Goal: Task Accomplishment & Management: Manage account settings

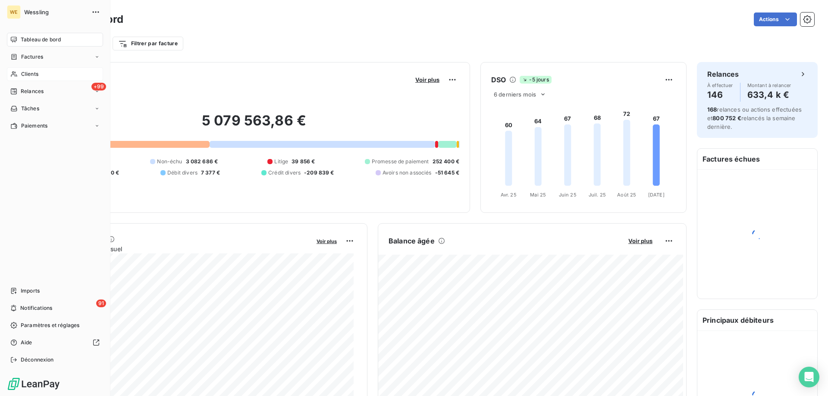
click at [27, 72] on span "Clients" at bounding box center [29, 74] width 17 height 8
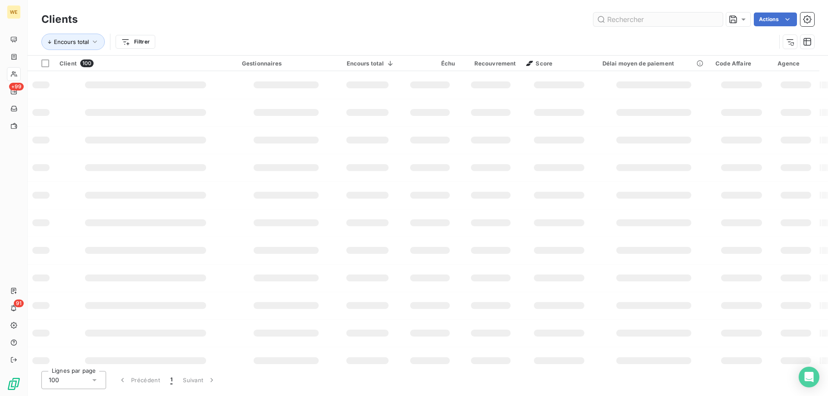
click at [622, 19] on input "text" at bounding box center [657, 20] width 129 height 14
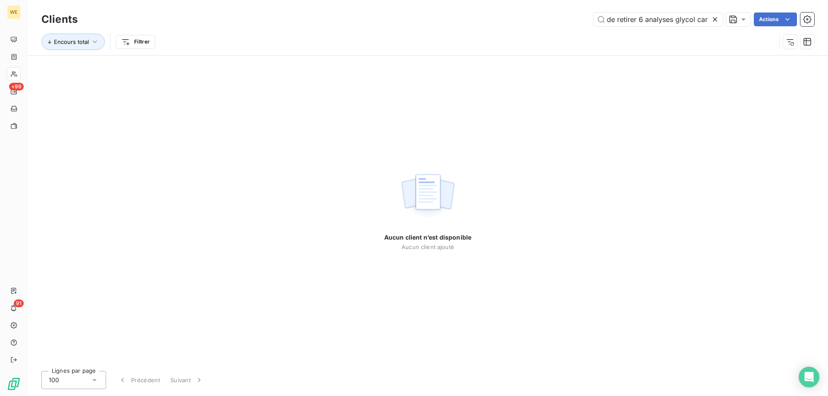
type input "RE: 2521874-UPA Facture non conforme Externes Boîte de réception [PERSON_NAME] …"
drag, startPoint x: 716, startPoint y: 18, endPoint x: 701, endPoint y: 24, distance: 15.8
click at [716, 18] on icon at bounding box center [714, 19] width 9 height 9
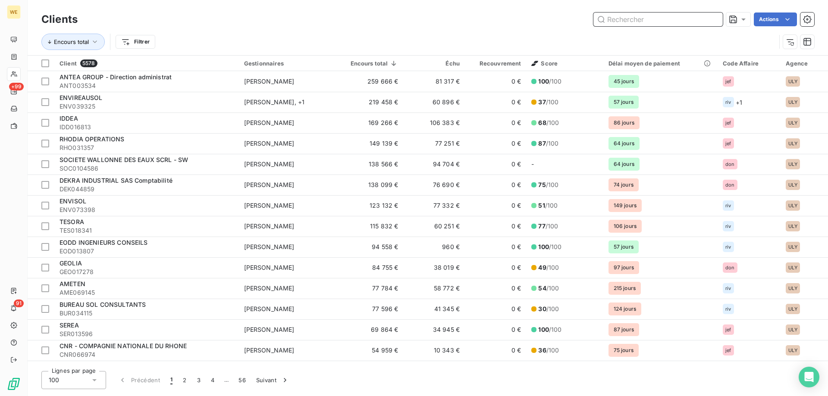
click at [639, 16] on input "text" at bounding box center [657, 20] width 129 height 14
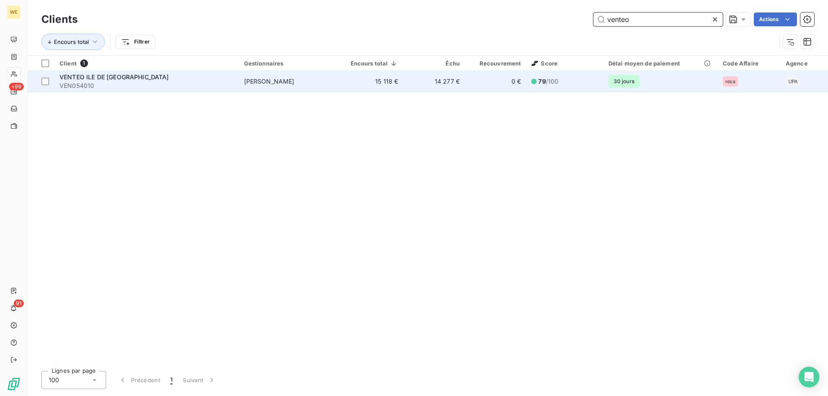
type input "venteo"
click at [278, 78] on span "[PERSON_NAME]" at bounding box center [269, 81] width 50 height 7
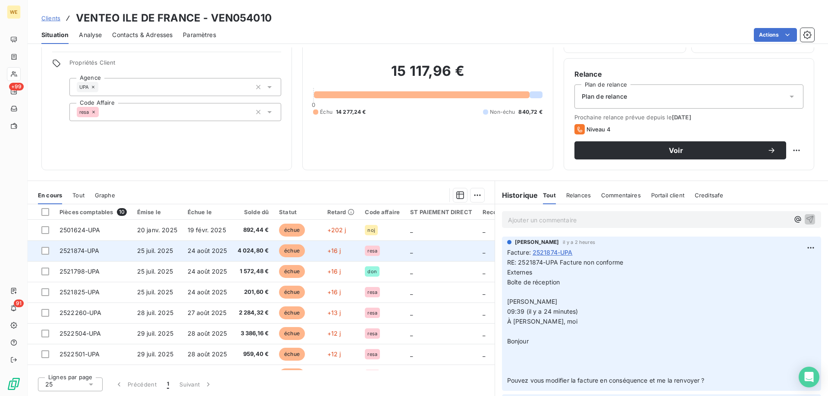
click at [108, 251] on td "2521874-UPA" at bounding box center [93, 251] width 78 height 21
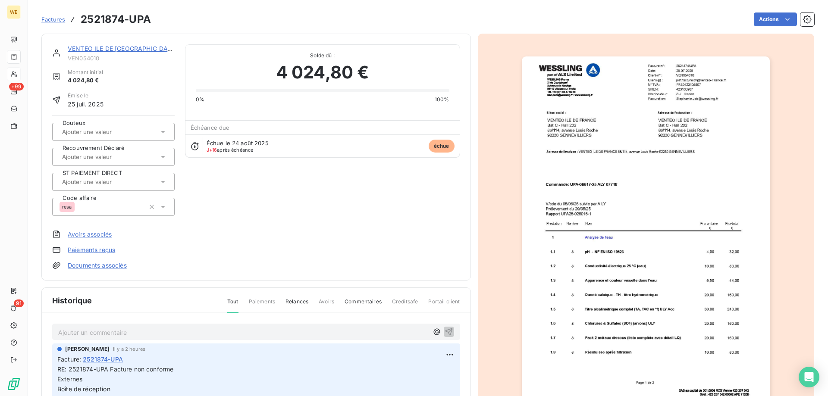
click at [116, 336] on p "Ajouter un commentaire ﻿" at bounding box center [243, 332] width 370 height 11
drag, startPoint x: 116, startPoint y: 336, endPoint x: 112, endPoint y: 334, distance: 4.4
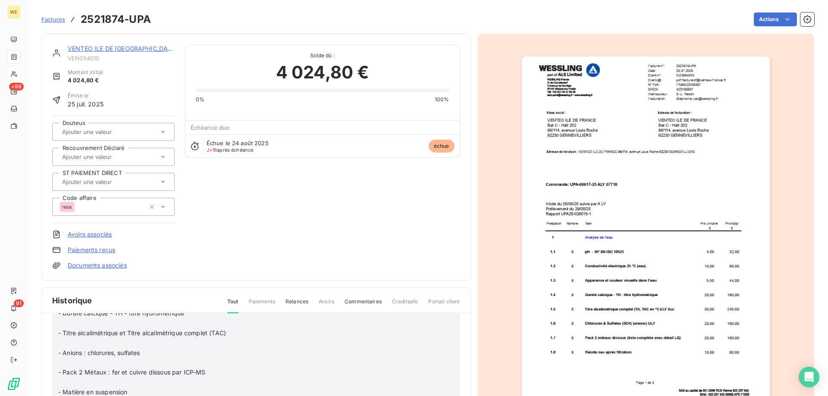
scroll to position [172, 0]
click at [446, 322] on icon "button" at bounding box center [449, 321] width 7 height 7
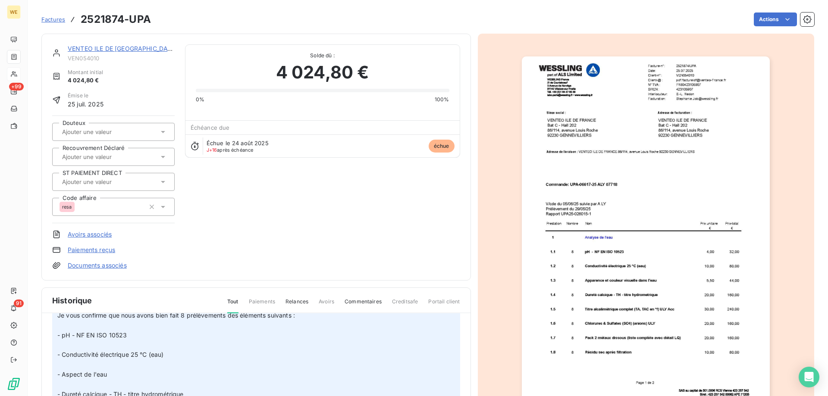
scroll to position [538, 0]
drag, startPoint x: 246, startPoint y: 201, endPoint x: 186, endPoint y: 141, distance: 85.3
click at [244, 196] on div "VENTEO ILE DE FRANCE VEN054010 Montant initial 4 024,80 € Émise le [DATE] Doute…" at bounding box center [256, 156] width 408 height 225
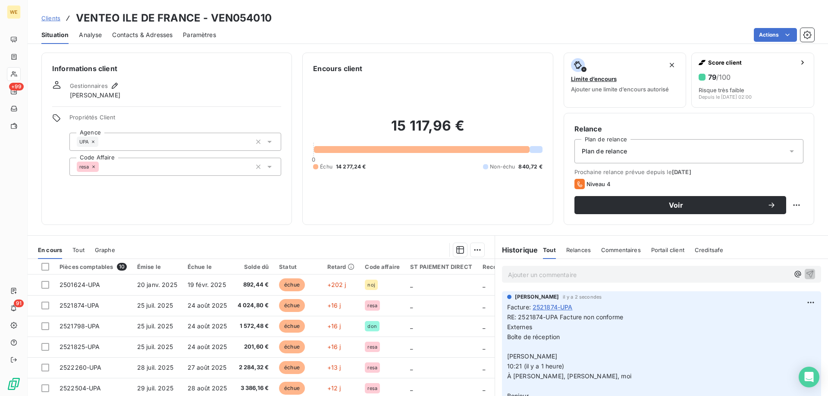
click at [372, 7] on div "Clients VENTEO ILE DE [GEOGRAPHIC_DATA] - VEN054010 Situation Analyse Contacts …" at bounding box center [428, 22] width 800 height 44
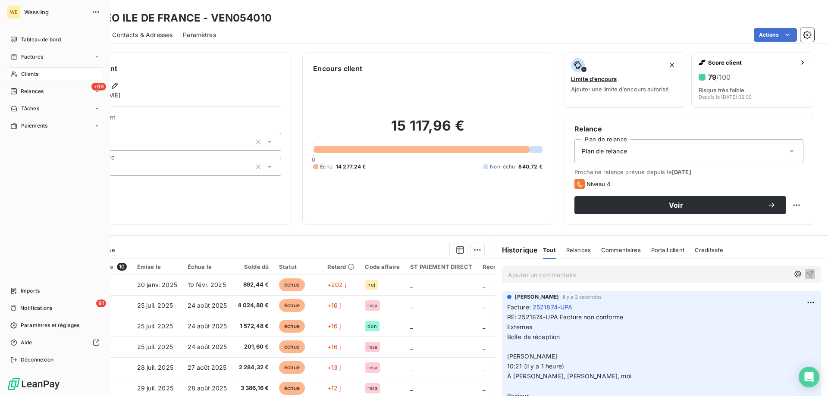
drag, startPoint x: 36, startPoint y: 72, endPoint x: 60, endPoint y: 77, distance: 24.7
click at [37, 73] on span "Clients" at bounding box center [29, 74] width 17 height 8
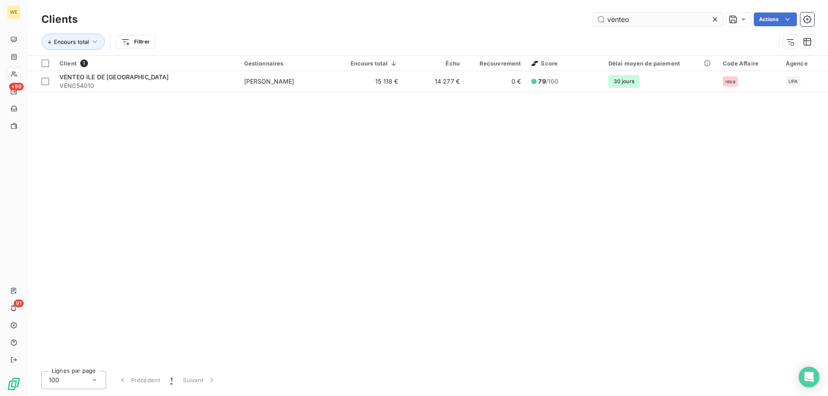
click at [623, 19] on input "venteo" at bounding box center [657, 20] width 129 height 14
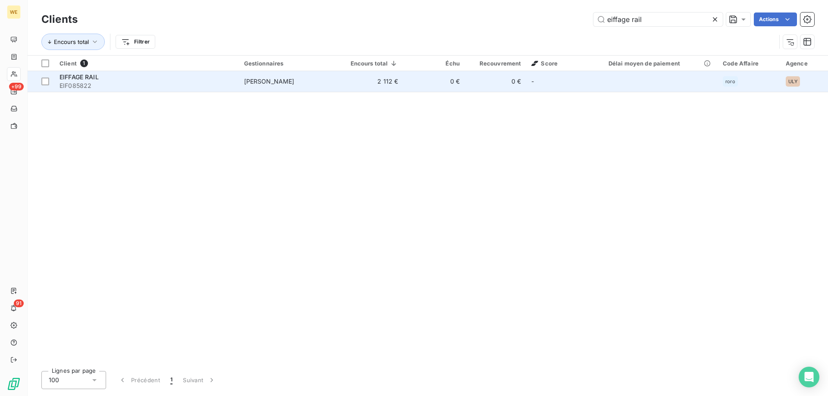
type input "eiffage rail"
click at [98, 81] on span "EIF085822" at bounding box center [146, 85] width 174 height 9
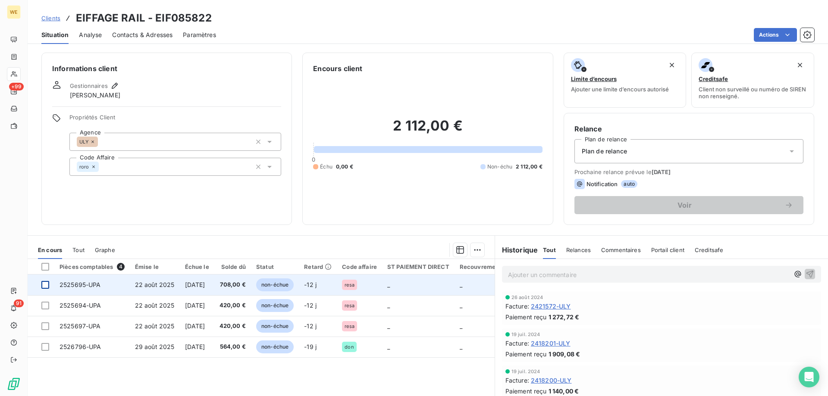
click at [44, 286] on div at bounding box center [45, 285] width 8 height 8
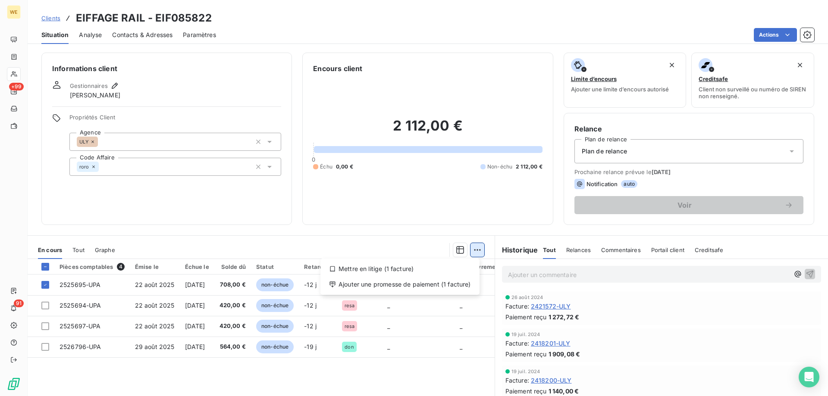
click at [472, 248] on html "WE +99 91 Clients EIFFAGE RAIL - EIF085822 Situation Analyse Contacts & Adresse…" at bounding box center [414, 198] width 828 height 396
click at [459, 287] on div "Ajouter une promesse de paiement (1 facture)" at bounding box center [400, 285] width 152 height 14
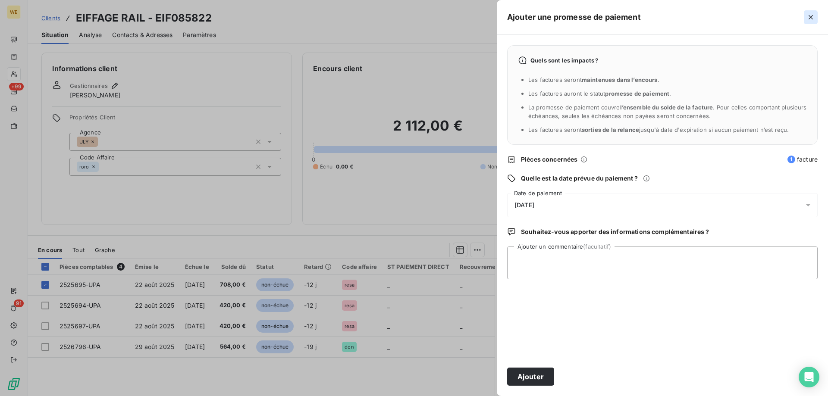
click at [815, 17] on button "button" at bounding box center [810, 17] width 14 height 14
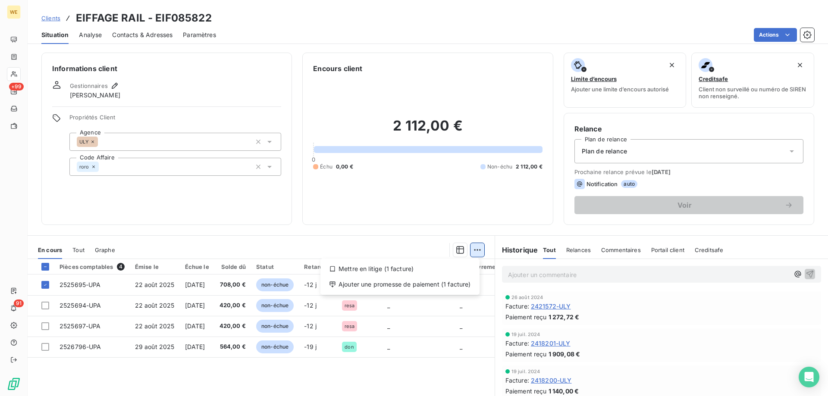
click at [476, 252] on html "WE +99 91 Clients EIFFAGE RAIL - EIF085822 Situation Analyse Contacts & Adresse…" at bounding box center [414, 198] width 828 height 396
click at [406, 271] on div "Mettre en litige (1 facture)" at bounding box center [400, 269] width 152 height 14
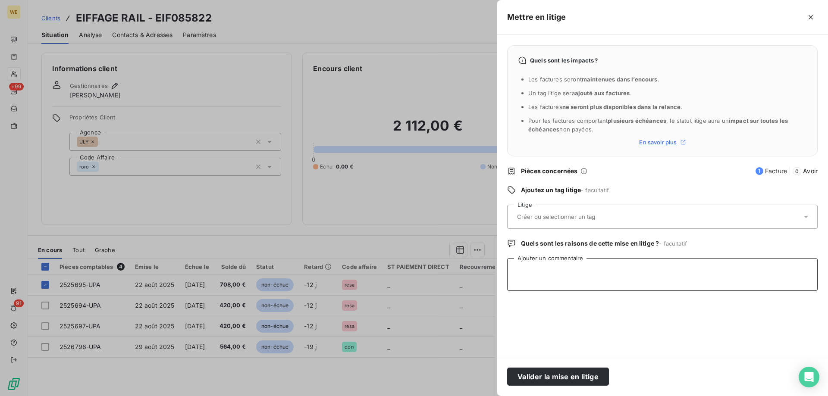
click at [530, 271] on textarea "Ajouter un commentaire" at bounding box center [662, 274] width 310 height 33
paste textarea "Information manquante sur votre facture n°2525695/UPA Externes Boîte de récepti…"
type textarea "Information manquante sur votre facture n°2525695/UPA Externes Boîte de récepti…"
click at [537, 218] on input "text" at bounding box center [578, 217] width 125 height 8
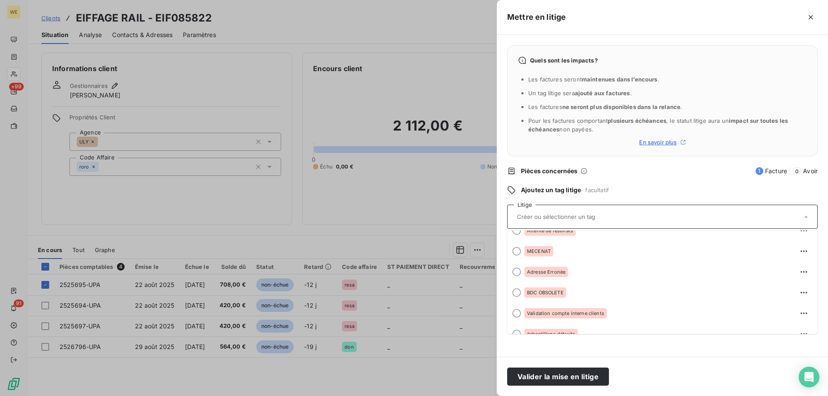
scroll to position [0, 0]
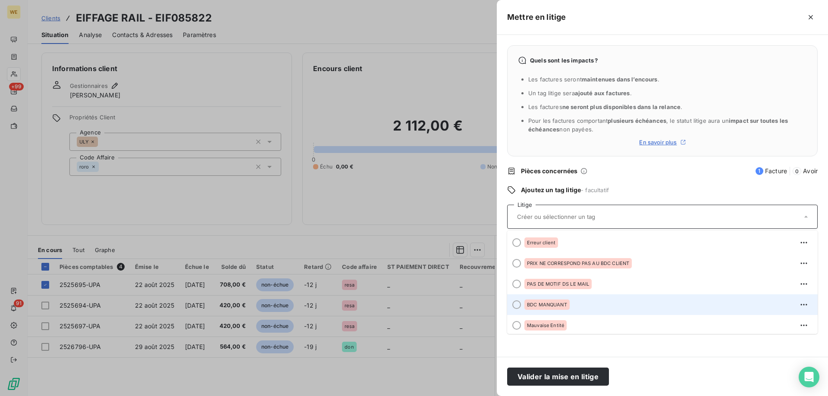
click at [557, 308] on div "BDC MANQUANT" at bounding box center [546, 305] width 45 height 10
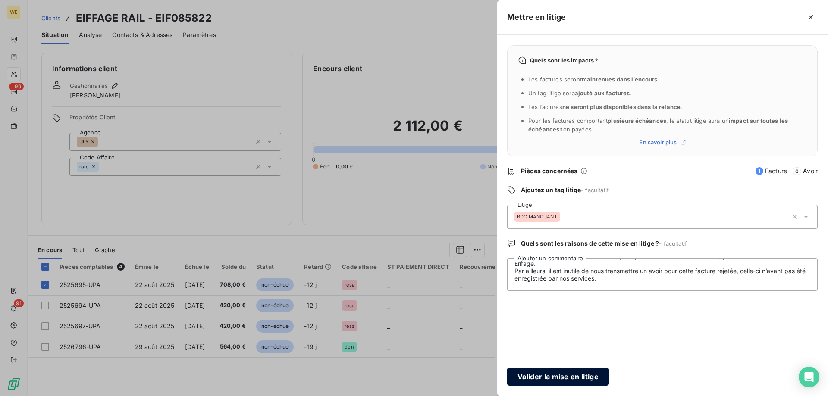
click at [573, 375] on button "Valider la mise en litige" at bounding box center [558, 377] width 102 height 18
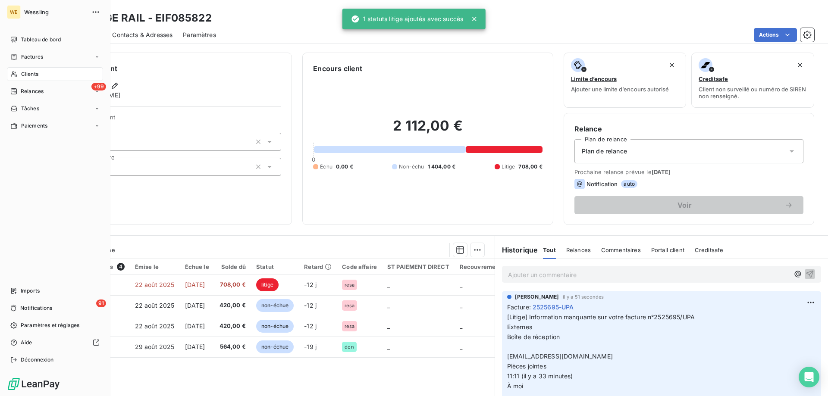
click at [29, 73] on span "Clients" at bounding box center [29, 74] width 17 height 8
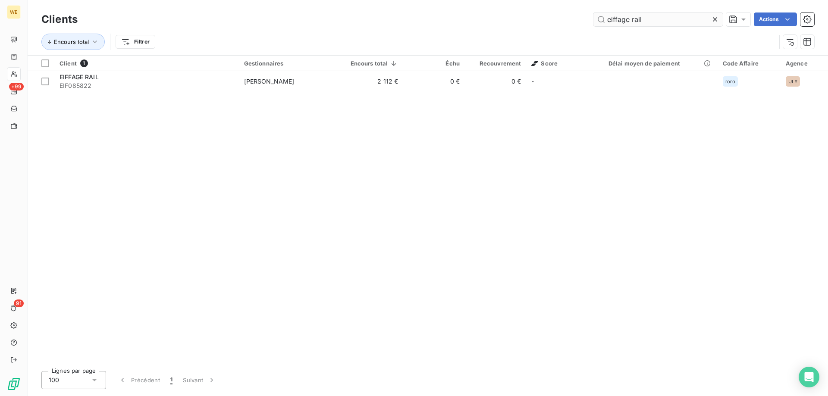
click at [614, 21] on input "eiffage rail" at bounding box center [657, 20] width 129 height 14
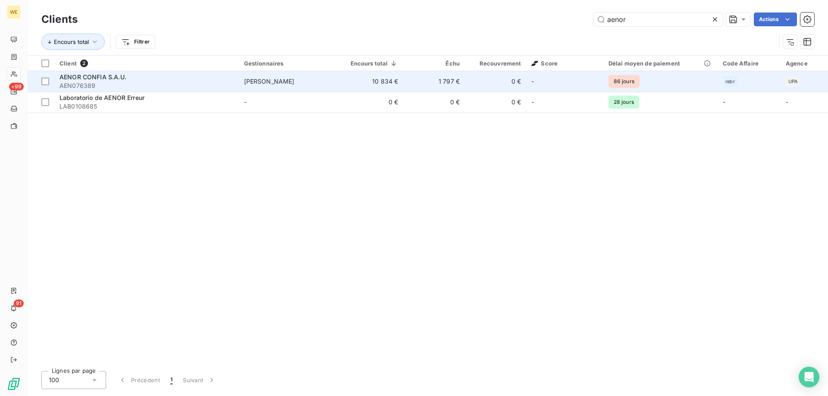
type input "aenor"
click at [269, 82] on span "[PERSON_NAME]" at bounding box center [269, 81] width 50 height 7
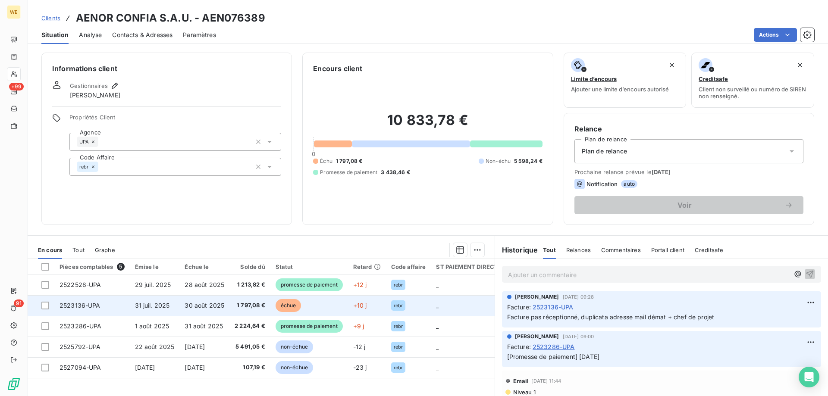
click at [73, 307] on span "2523136-UPA" at bounding box center [79, 305] width 41 height 7
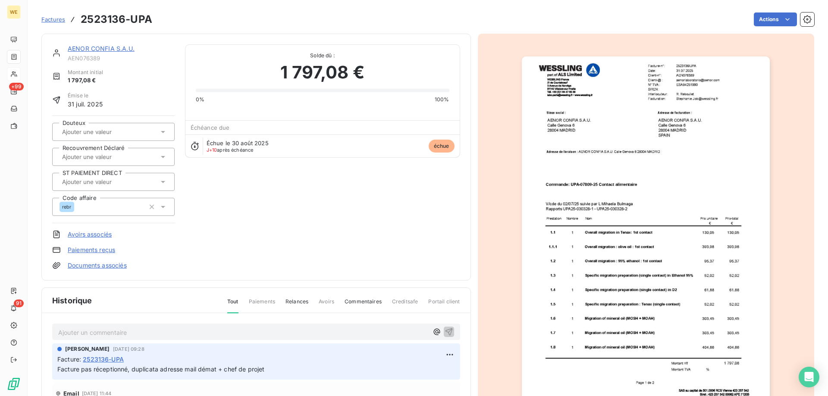
click at [162, 334] on p "Ajouter un commentaire ﻿" at bounding box center [243, 332] width 370 height 11
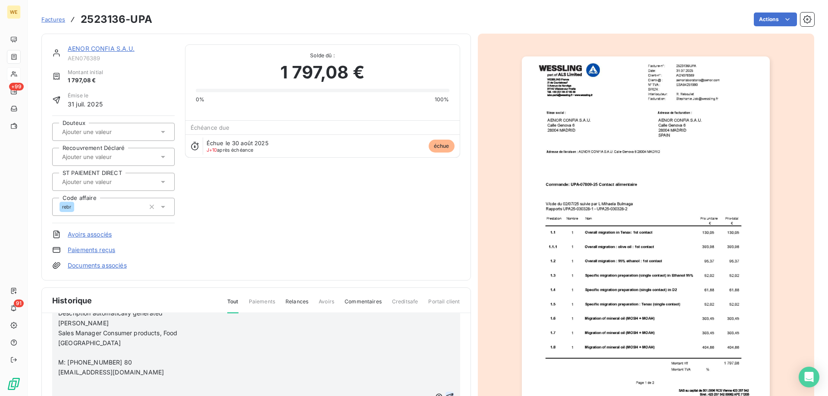
click at [446, 394] on icon "button" at bounding box center [449, 397] width 7 height 7
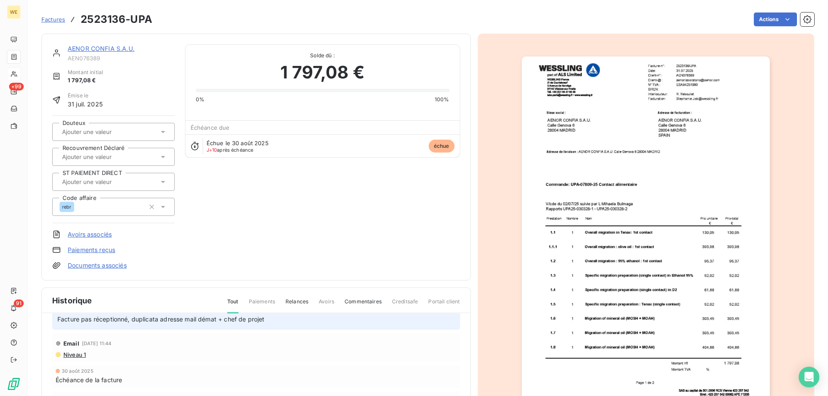
scroll to position [642, 0]
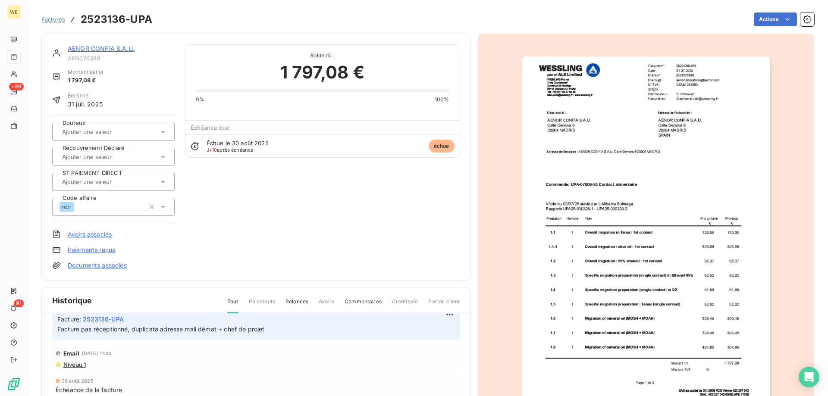
click at [310, 205] on div "AENOR CONFIA S.A.U. AEN076389 Montant initial 1 797,08 € Émise le [DATE] Douteu…" at bounding box center [256, 156] width 408 height 225
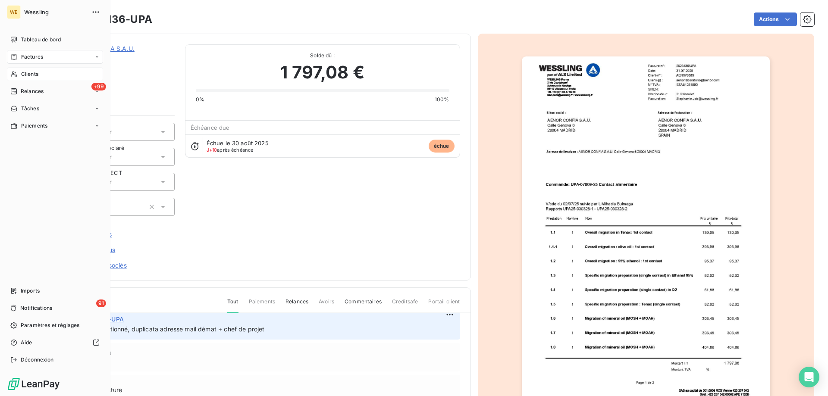
click at [28, 73] on span "Clients" at bounding box center [29, 74] width 17 height 8
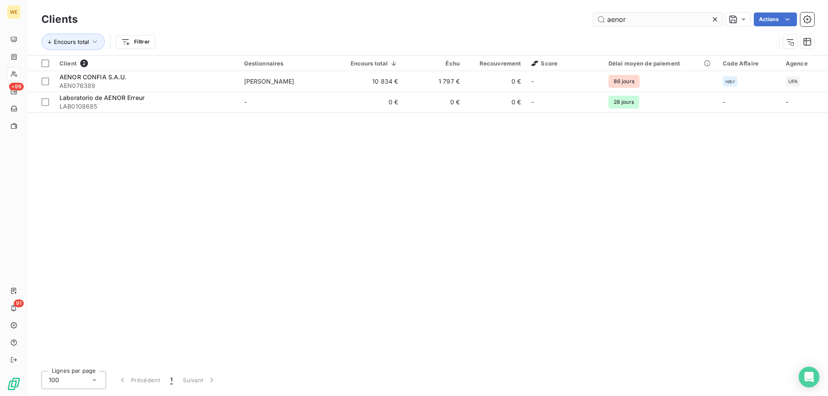
click at [638, 19] on input "aenor" at bounding box center [657, 20] width 129 height 14
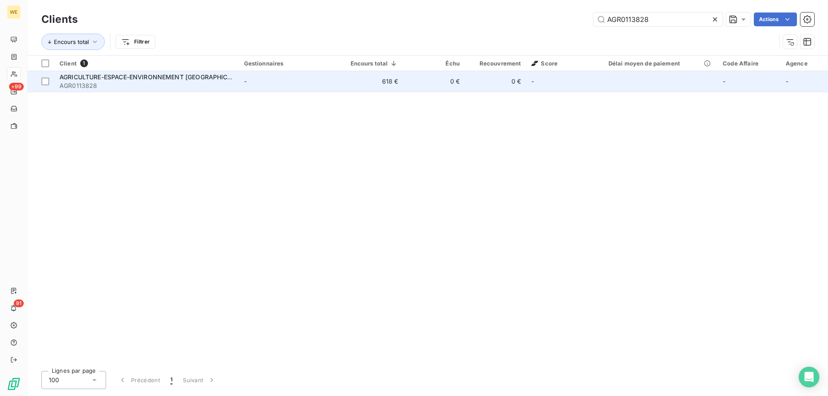
type input "AGR0113828"
click at [95, 82] on span "AGR0113828" at bounding box center [146, 85] width 174 height 9
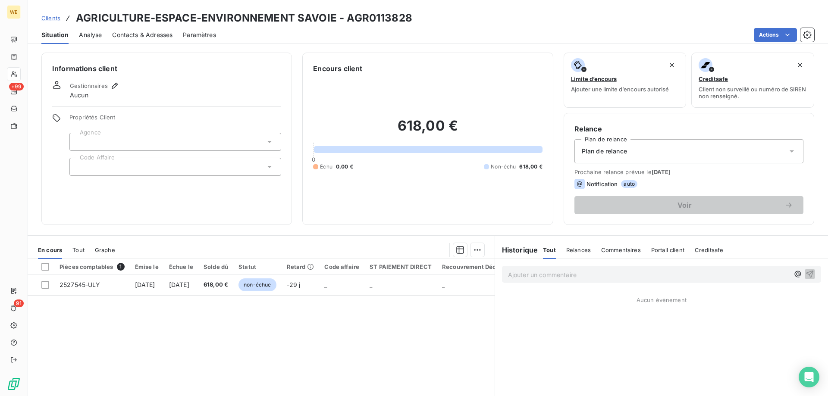
click at [116, 171] on div at bounding box center [175, 167] width 212 height 18
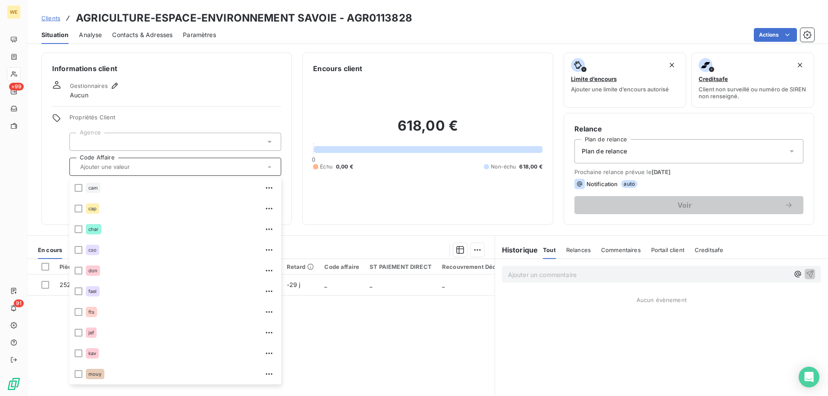
click at [94, 140] on div at bounding box center [175, 142] width 212 height 18
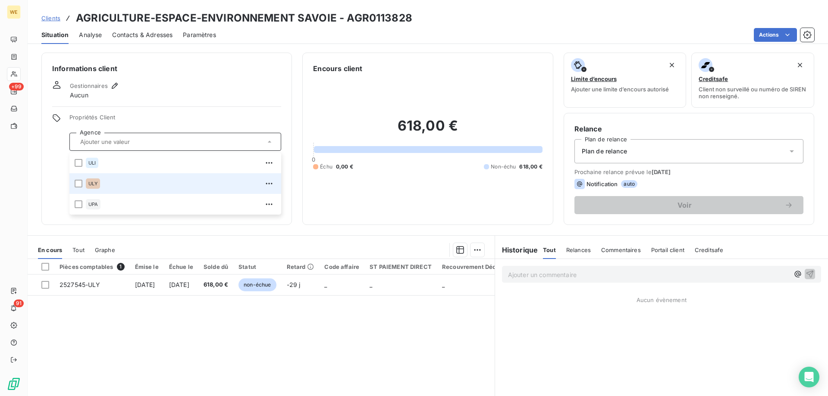
click at [93, 186] on span "ULY" at bounding box center [92, 183] width 9 height 5
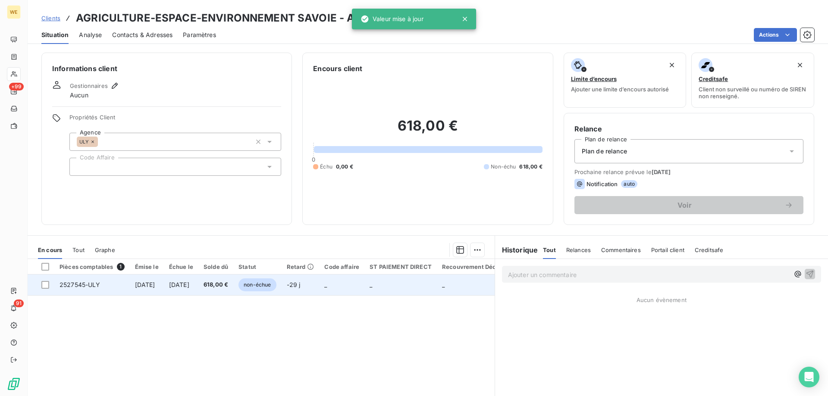
click at [139, 288] on td "[DATE]" at bounding box center [147, 285] width 34 height 21
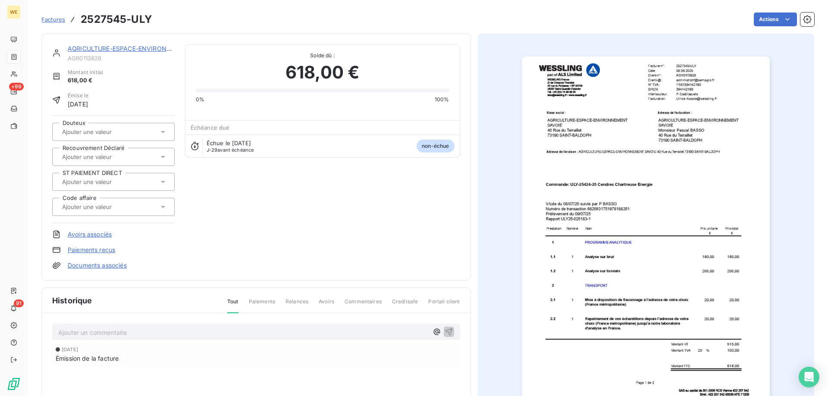
click at [79, 201] on div at bounding box center [108, 206] width 99 height 11
click at [81, 273] on div "cap" at bounding box center [75, 271] width 13 height 10
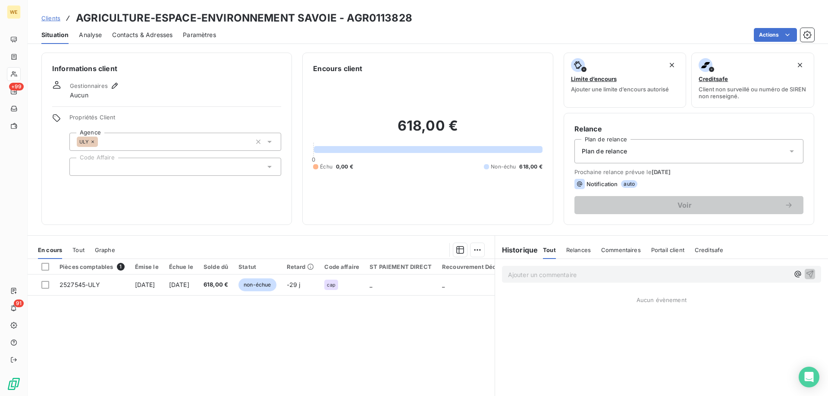
click at [99, 164] on div at bounding box center [175, 167] width 212 height 18
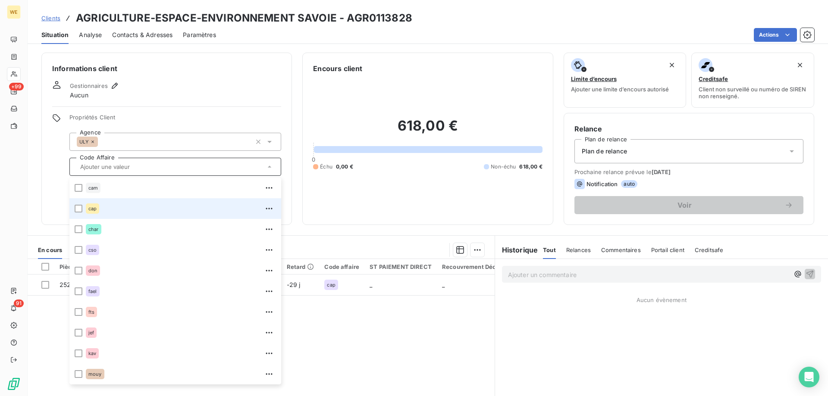
click at [90, 210] on span "cap" at bounding box center [92, 208] width 8 height 5
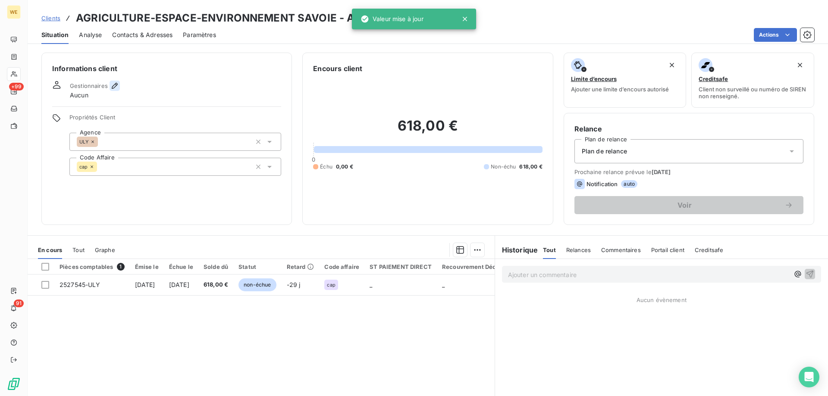
click at [113, 83] on icon "button" at bounding box center [114, 85] width 9 height 9
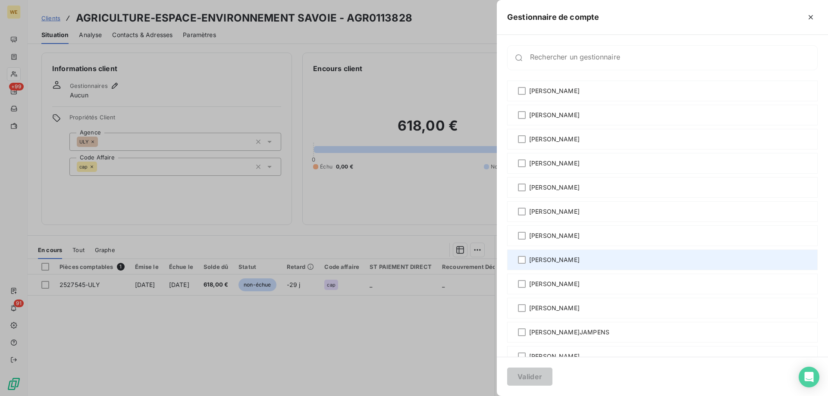
click at [543, 260] on span "[PERSON_NAME]" at bounding box center [554, 260] width 50 height 9
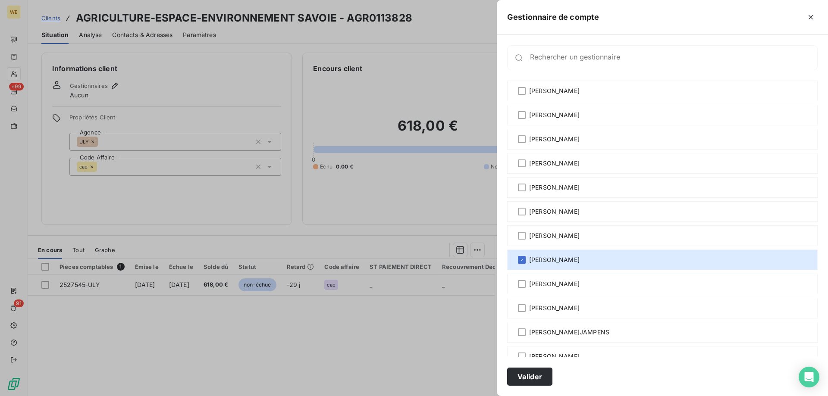
drag, startPoint x: 520, startPoint y: 382, endPoint x: 503, endPoint y: 379, distance: 16.7
click at [520, 382] on button "Valider" at bounding box center [529, 377] width 45 height 18
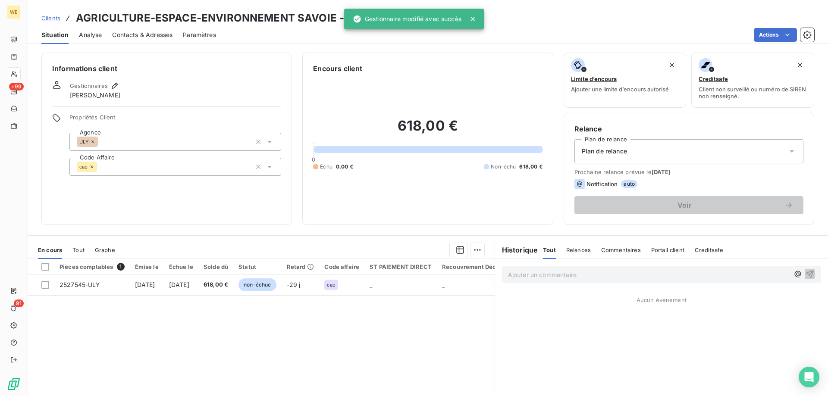
click at [154, 37] on span "Contacts & Adresses" at bounding box center [142, 35] width 60 height 9
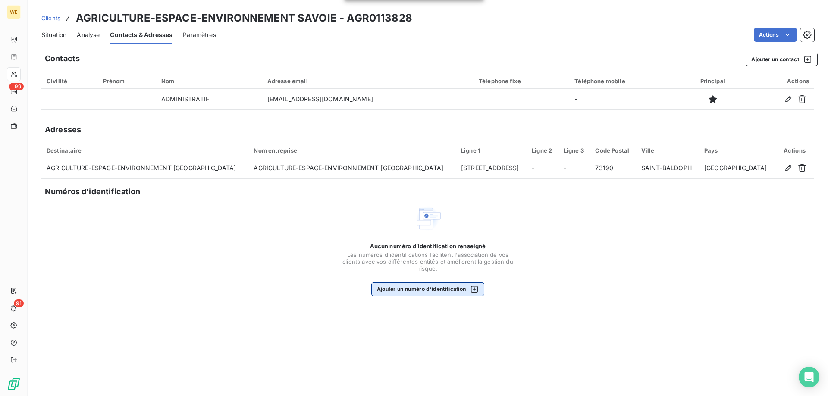
click at [444, 292] on button "Ajouter un numéro d’identification" at bounding box center [427, 289] width 113 height 14
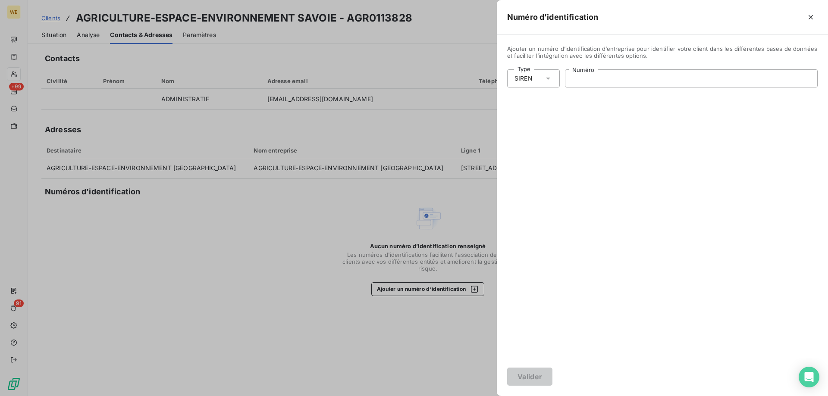
click at [618, 80] on input "Numéro" at bounding box center [691, 78] width 252 height 17
paste input "011 382 8"
drag, startPoint x: 624, startPoint y: 86, endPoint x: 613, endPoint y: 80, distance: 12.1
click at [546, 81] on div "Type SIREN 011 382 8 Numéro Numéro de SIREN invalide" at bounding box center [662, 81] width 310 height 25
paste input "394 142 160"
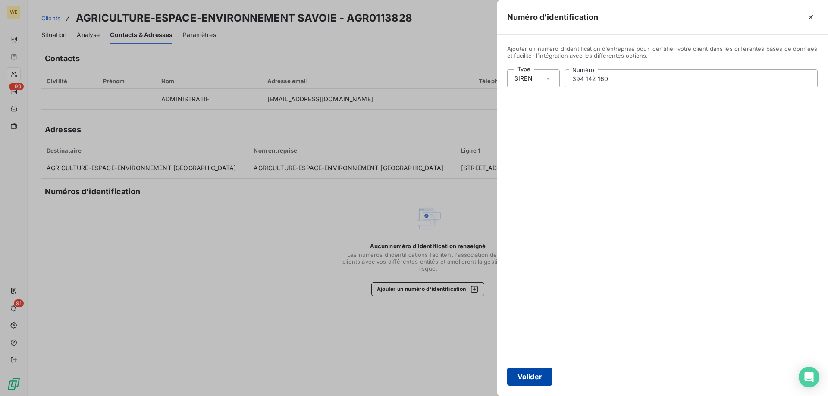
type input "394 142 160"
click at [526, 378] on button "Valider" at bounding box center [529, 377] width 45 height 18
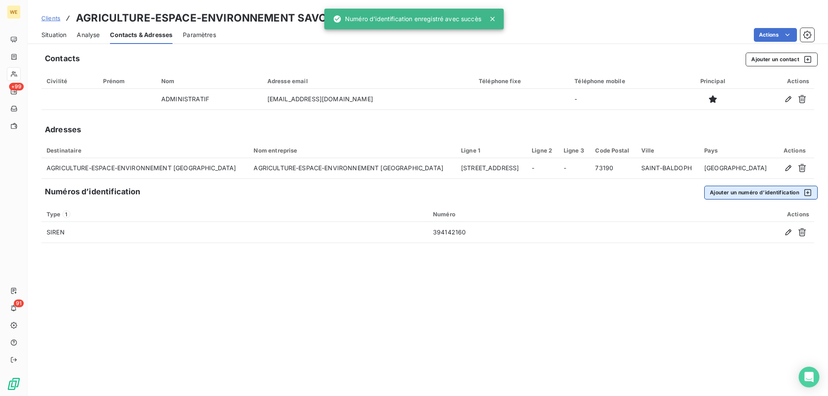
click at [766, 197] on button "Ajouter un numéro d’identification" at bounding box center [760, 193] width 113 height 14
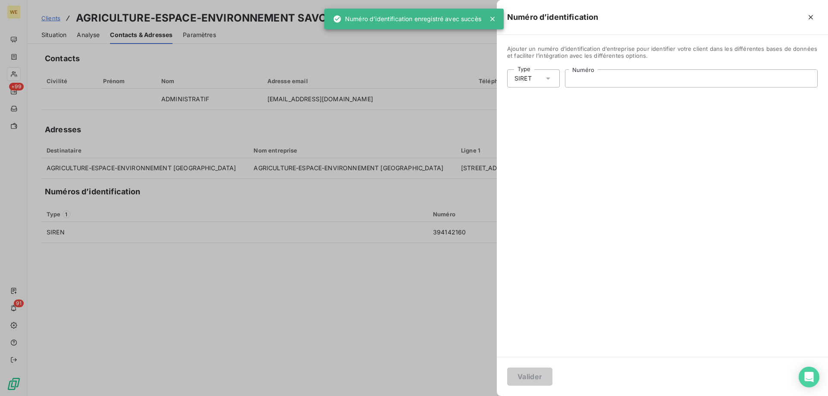
click at [590, 78] on input "Numéro" at bounding box center [691, 78] width 252 height 17
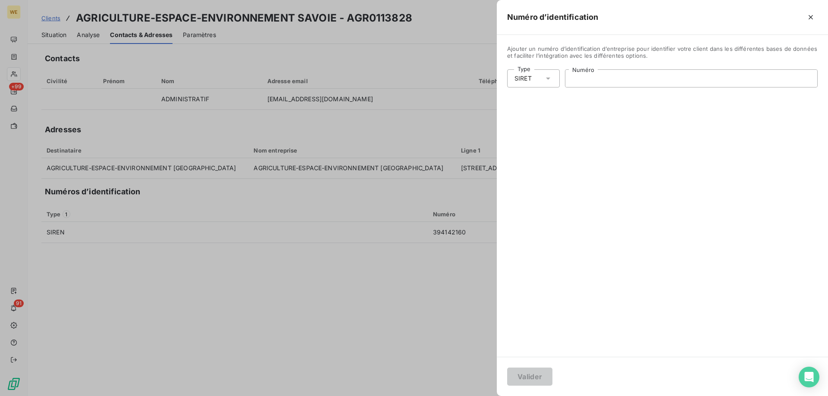
paste input "394 142 160 00024"
type input "394 142 160 00024"
click at [522, 380] on button "Valider" at bounding box center [529, 377] width 45 height 18
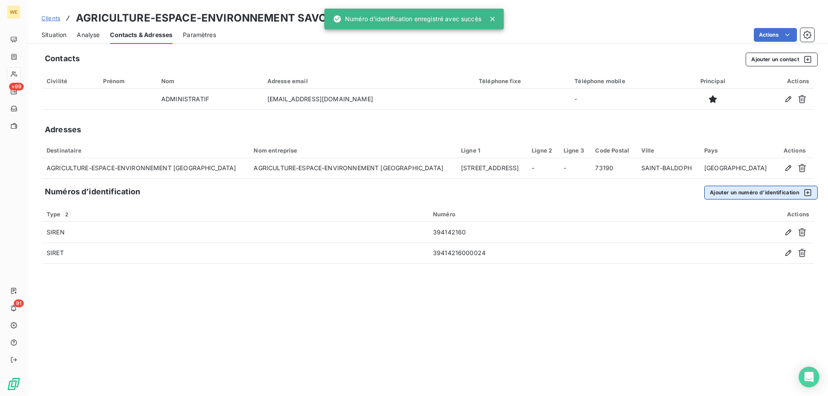
click at [719, 197] on button "Ajouter un numéro d’identification" at bounding box center [760, 193] width 113 height 14
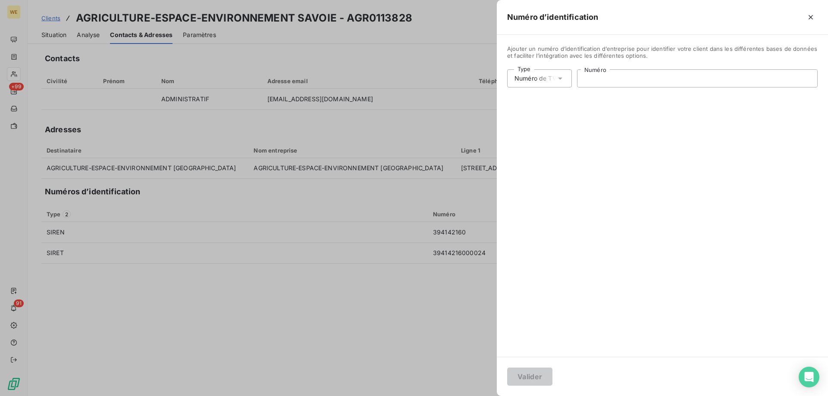
drag, startPoint x: 617, startPoint y: 72, endPoint x: 619, endPoint y: 78, distance: 6.4
click at [619, 78] on input "Numéro" at bounding box center [697, 78] width 240 height 17
paste input "FR81394142160"
type input "FR81394142160"
click at [535, 379] on button "Valider" at bounding box center [529, 377] width 45 height 18
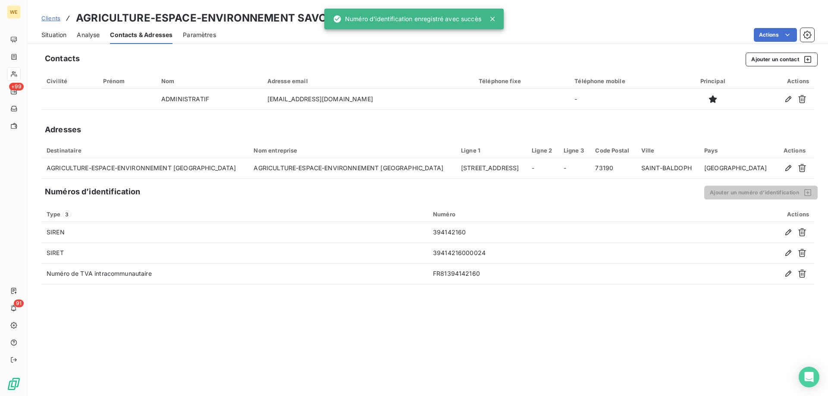
click at [273, 338] on div "Contacts Ajouter un contact Civilité Prénom Nom Adresse email Téléphone fixe Té…" at bounding box center [428, 221] width 800 height 349
